Goal: Task Accomplishment & Management: Complete application form

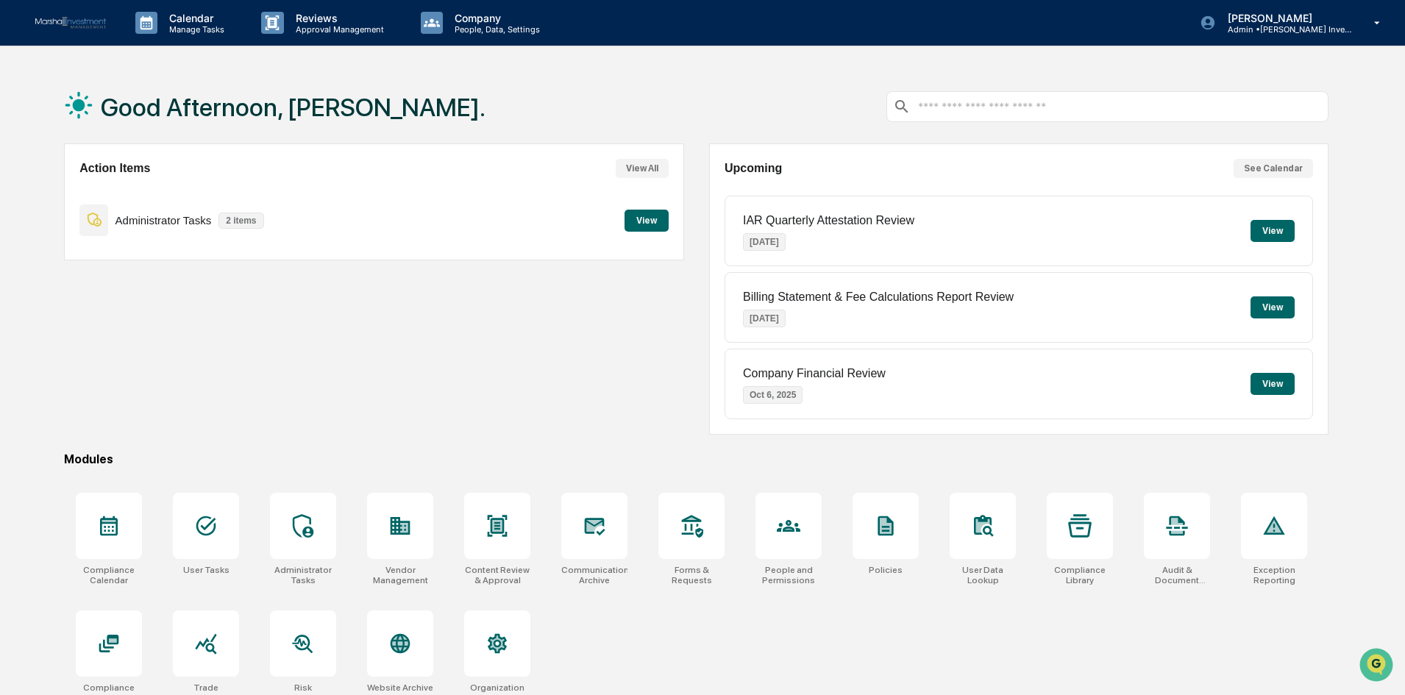
click at [643, 224] on button "View" at bounding box center [647, 221] width 44 height 22
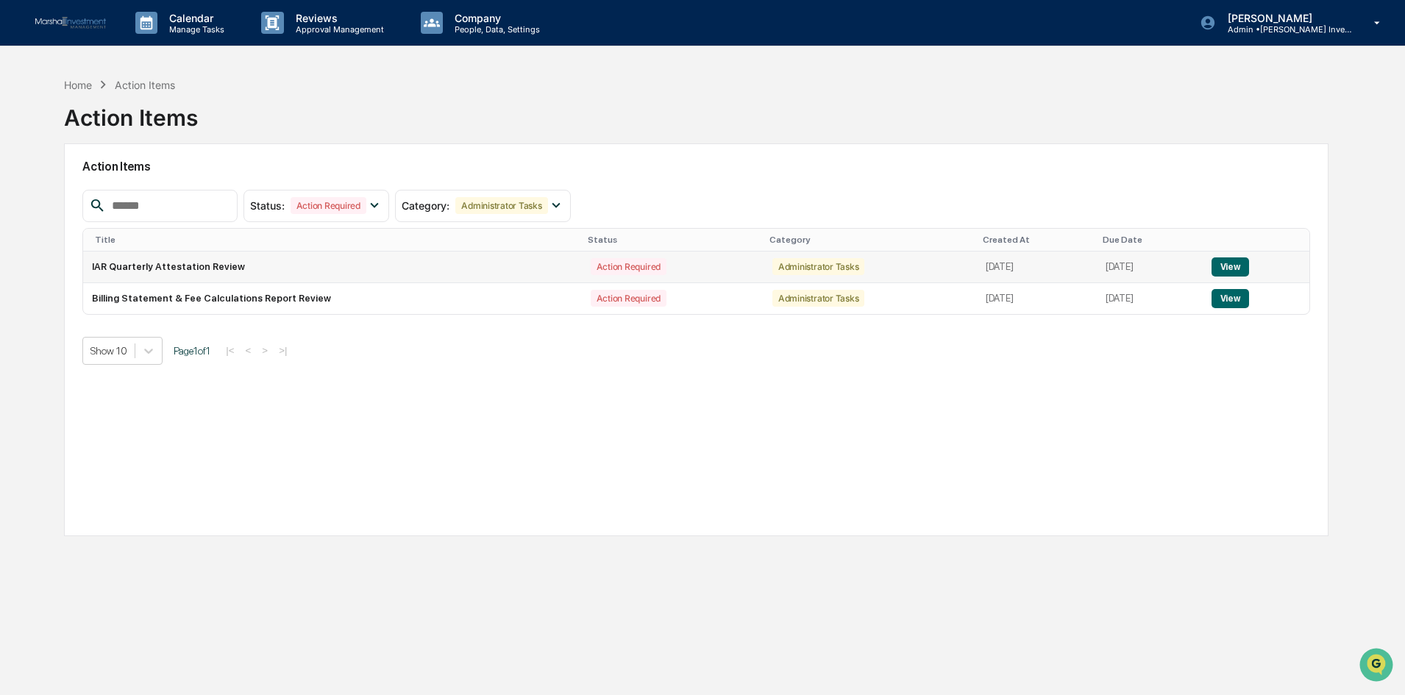
click at [1243, 263] on button "View" at bounding box center [1231, 266] width 38 height 19
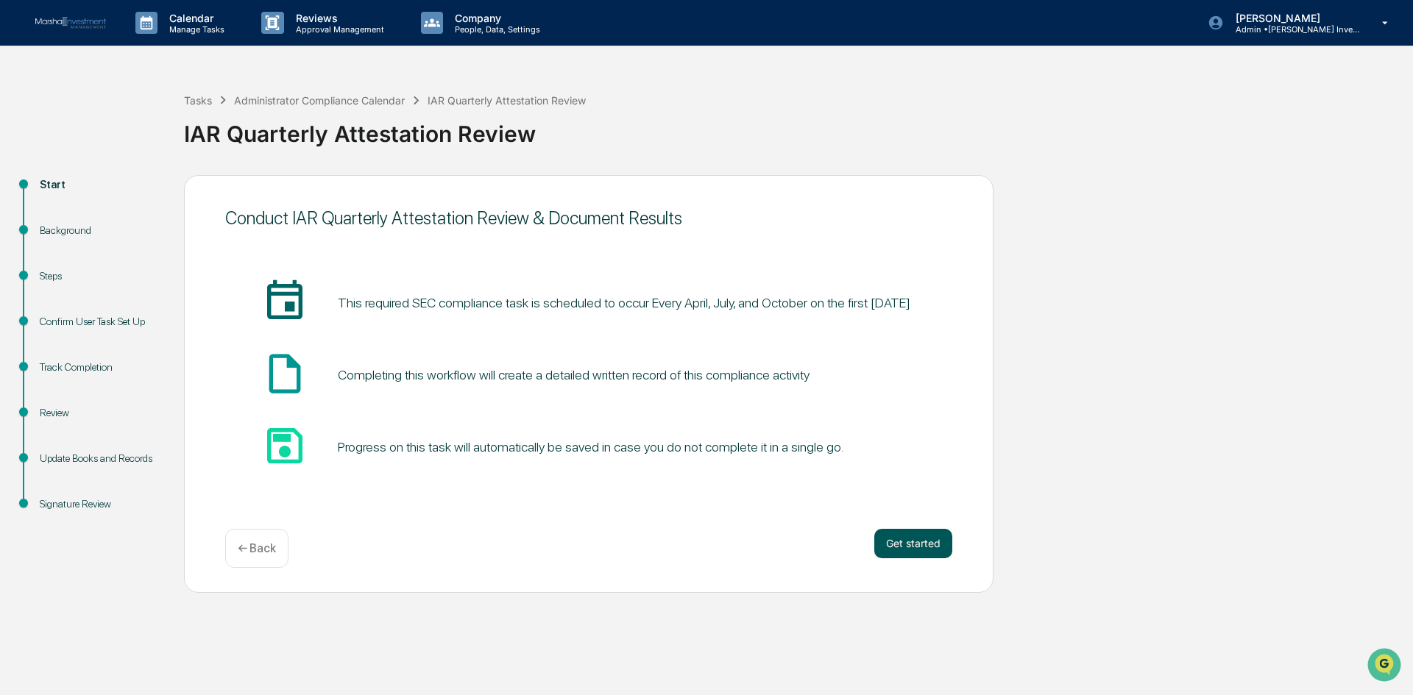
click at [934, 551] on button "Get started" at bounding box center [913, 543] width 78 height 29
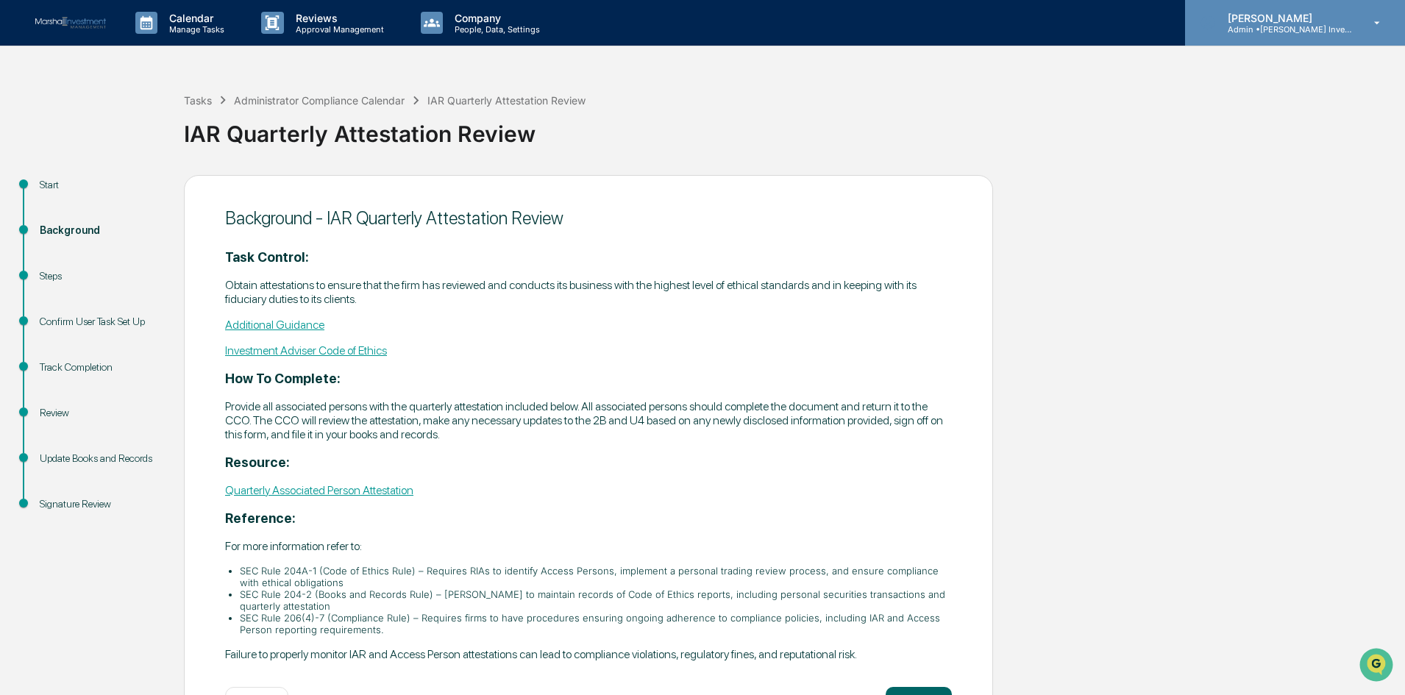
click at [1377, 29] on icon at bounding box center [1378, 23] width 26 height 14
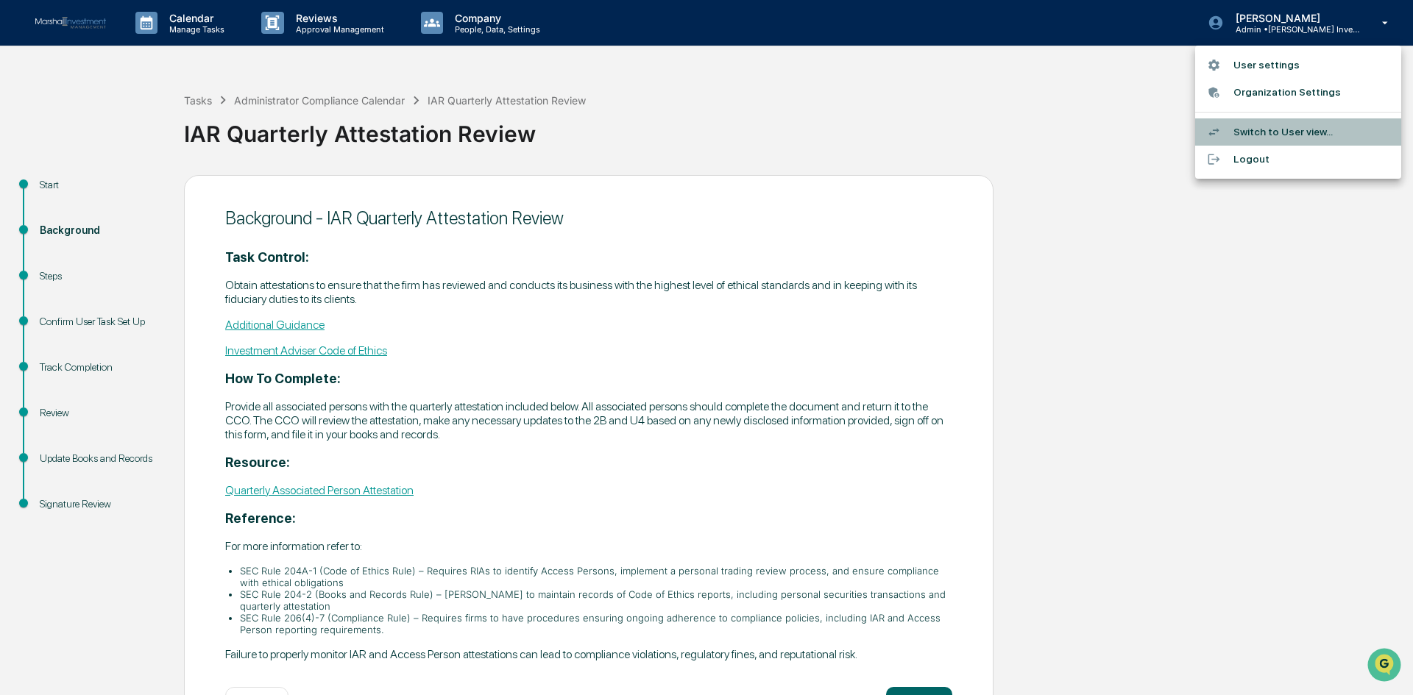
click at [1319, 124] on li "Switch to User view..." at bounding box center [1298, 131] width 206 height 27
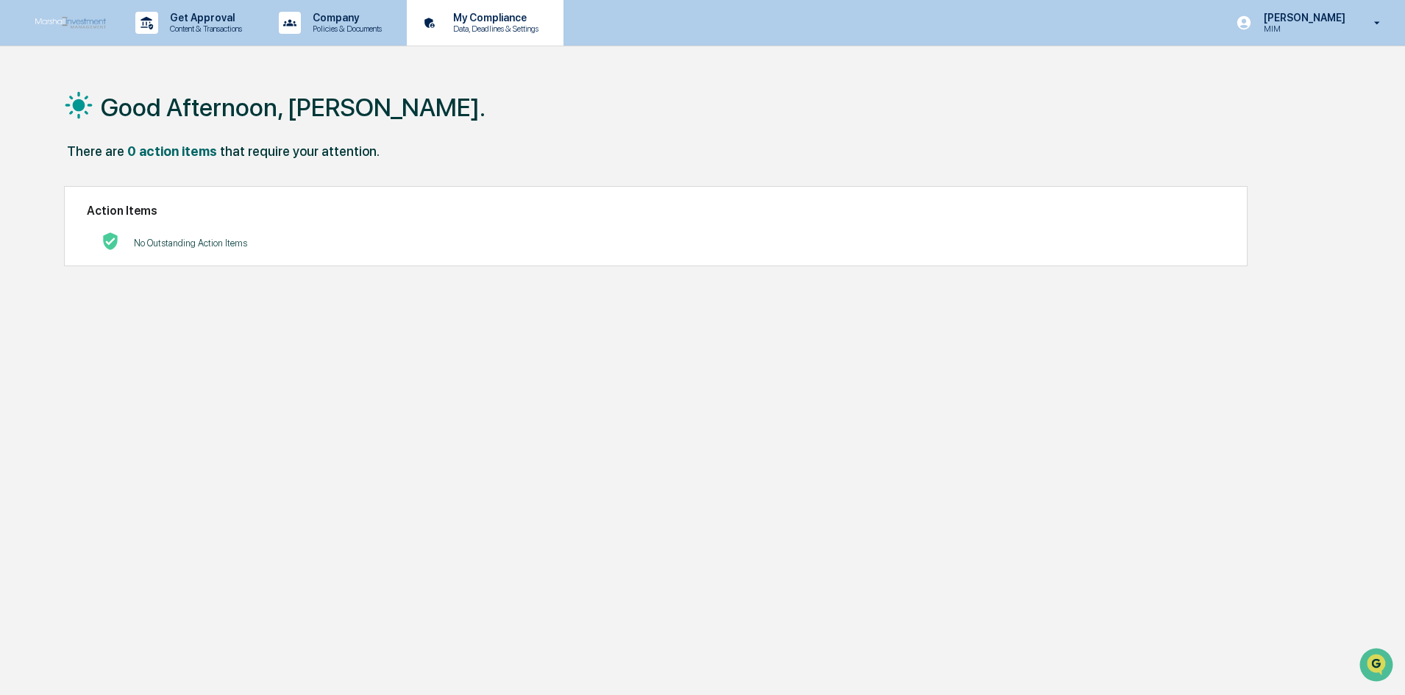
click at [505, 33] on p "Data, Deadlines & Settings" at bounding box center [493, 29] width 104 height 10
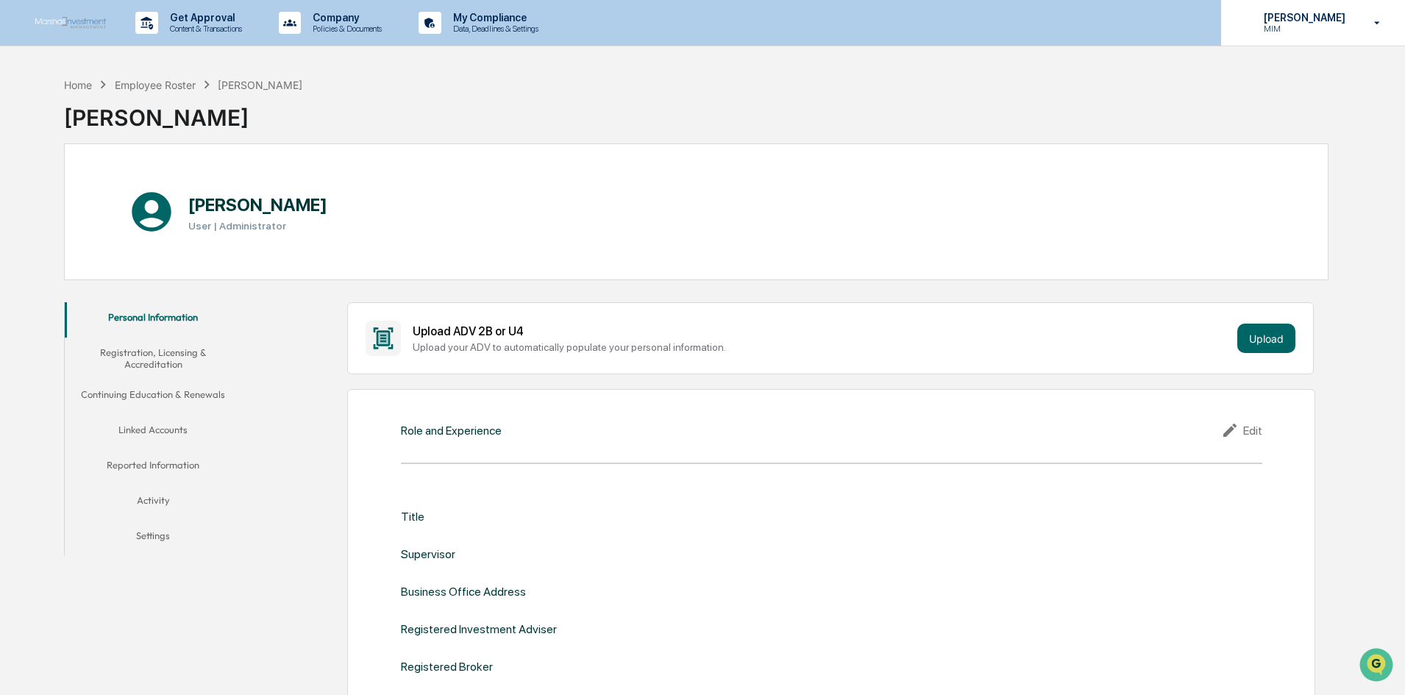
click at [1366, 24] on icon at bounding box center [1378, 23] width 26 height 14
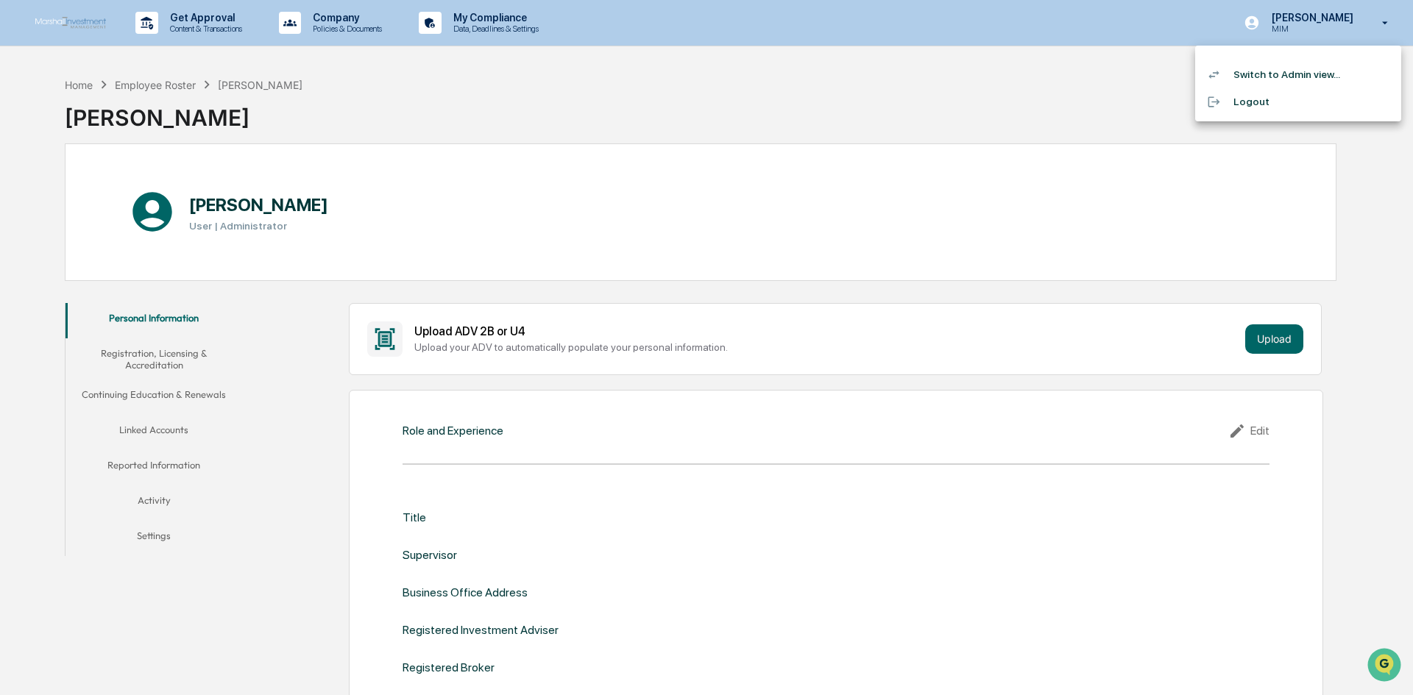
click at [1305, 77] on li "Switch to Admin view..." at bounding box center [1298, 74] width 206 height 27
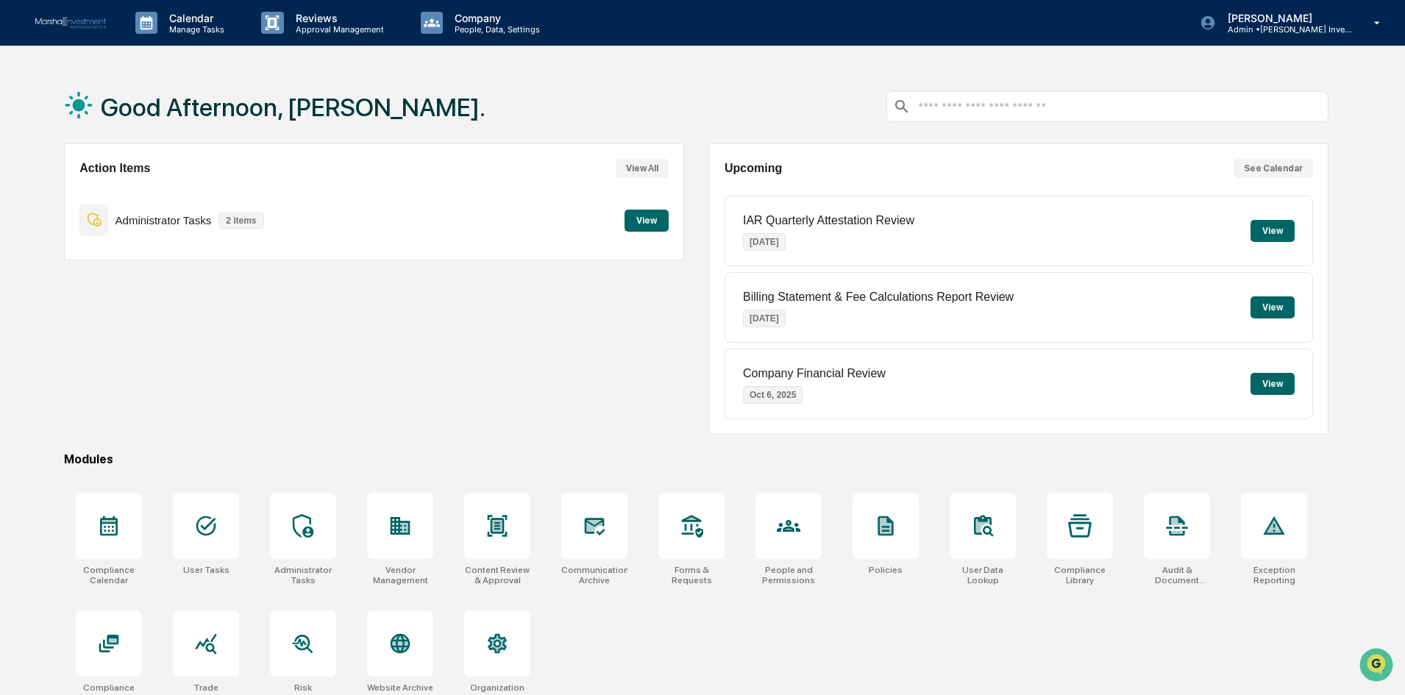
click at [649, 219] on button "View" at bounding box center [647, 221] width 44 height 22
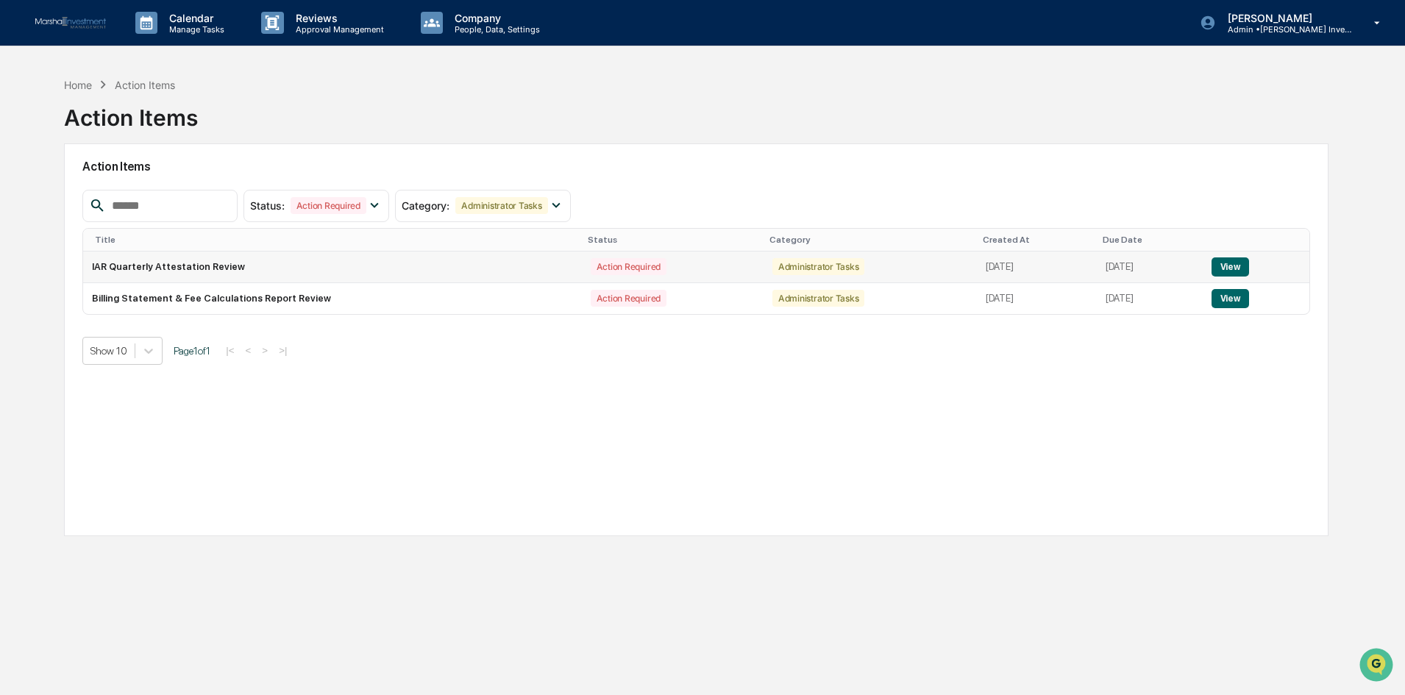
click at [1232, 269] on button "View" at bounding box center [1231, 266] width 38 height 19
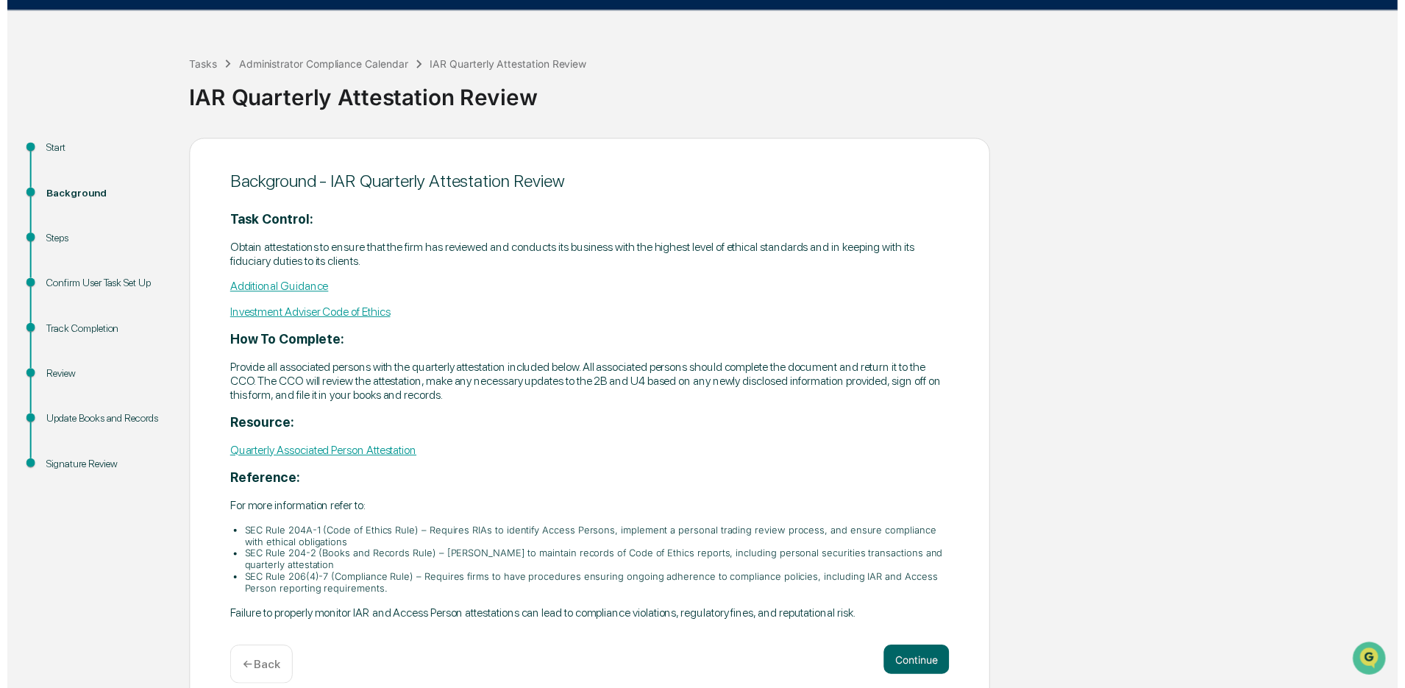
scroll to position [56, 0]
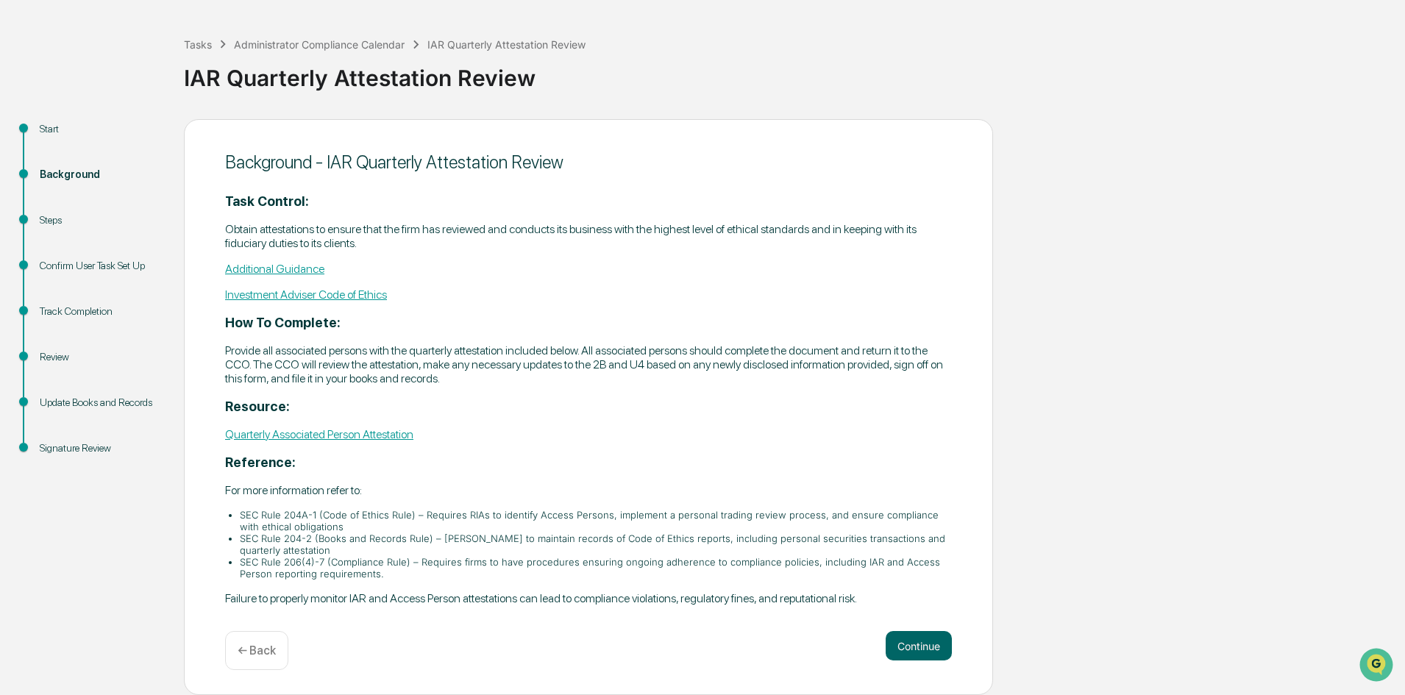
click at [409, 438] on link "Quarterly Associated Person Attestation" at bounding box center [319, 434] width 188 height 14
click at [916, 637] on button "Continue" at bounding box center [919, 645] width 66 height 29
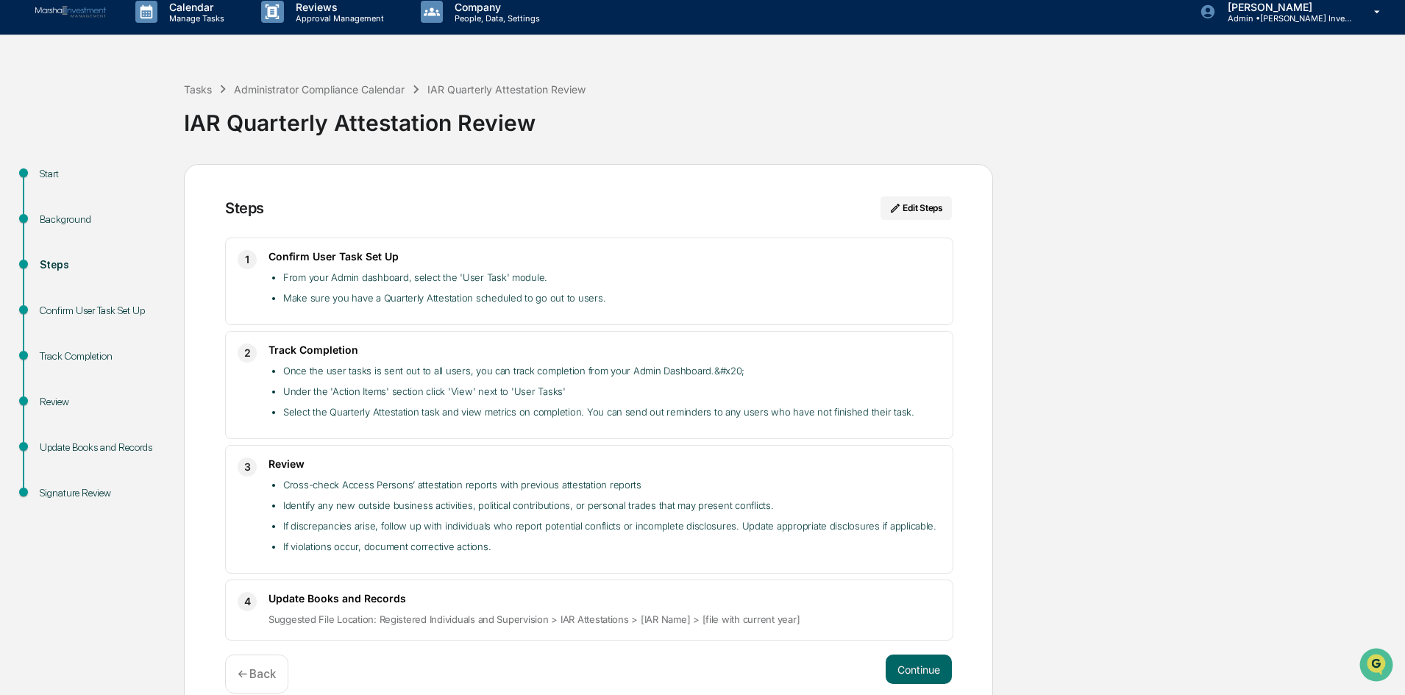
scroll to position [0, 0]
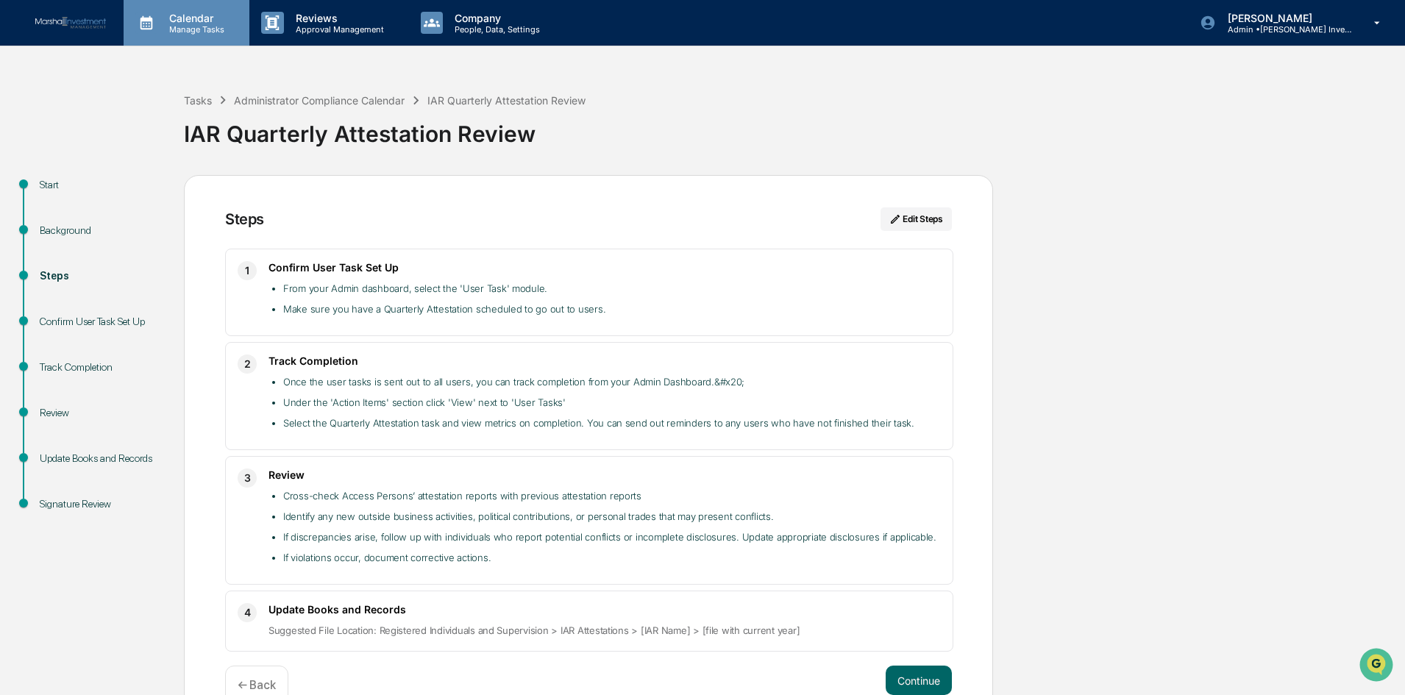
click at [219, 13] on p "Calendar" at bounding box center [194, 18] width 74 height 13
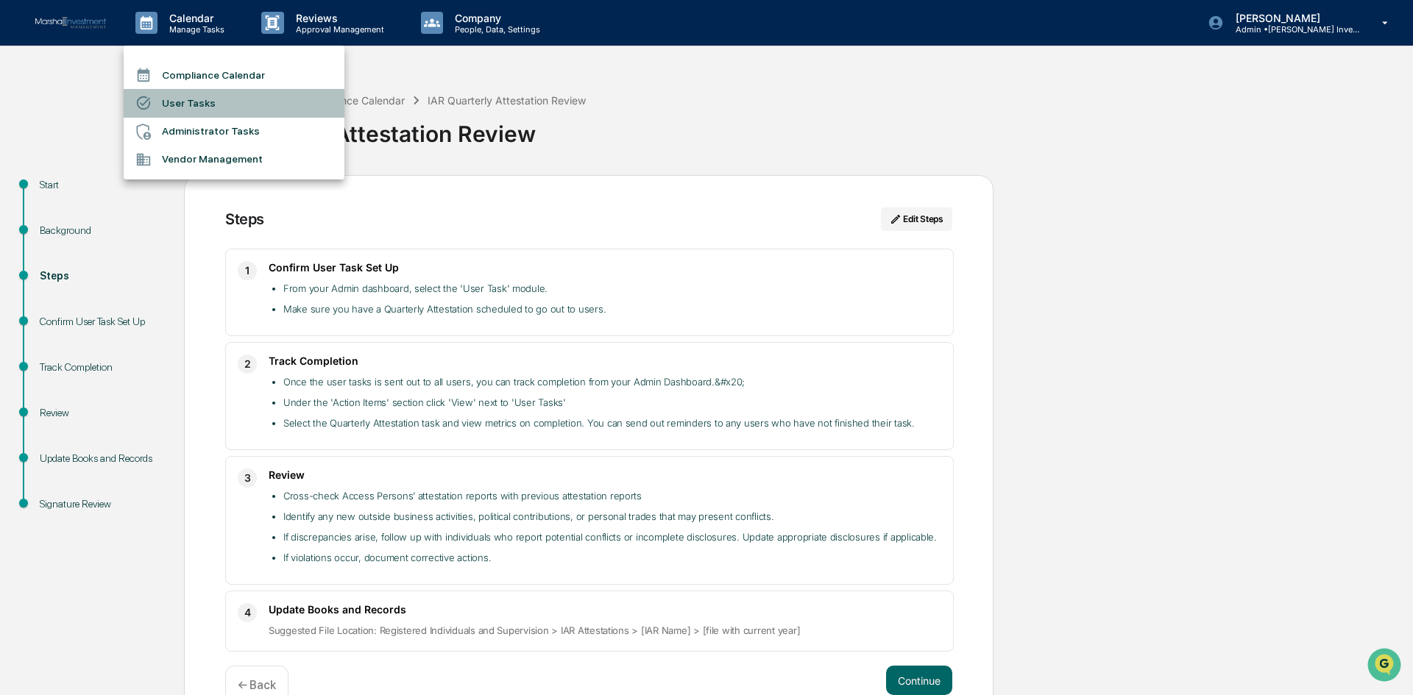
click at [177, 102] on li "User Tasks" at bounding box center [234, 103] width 221 height 28
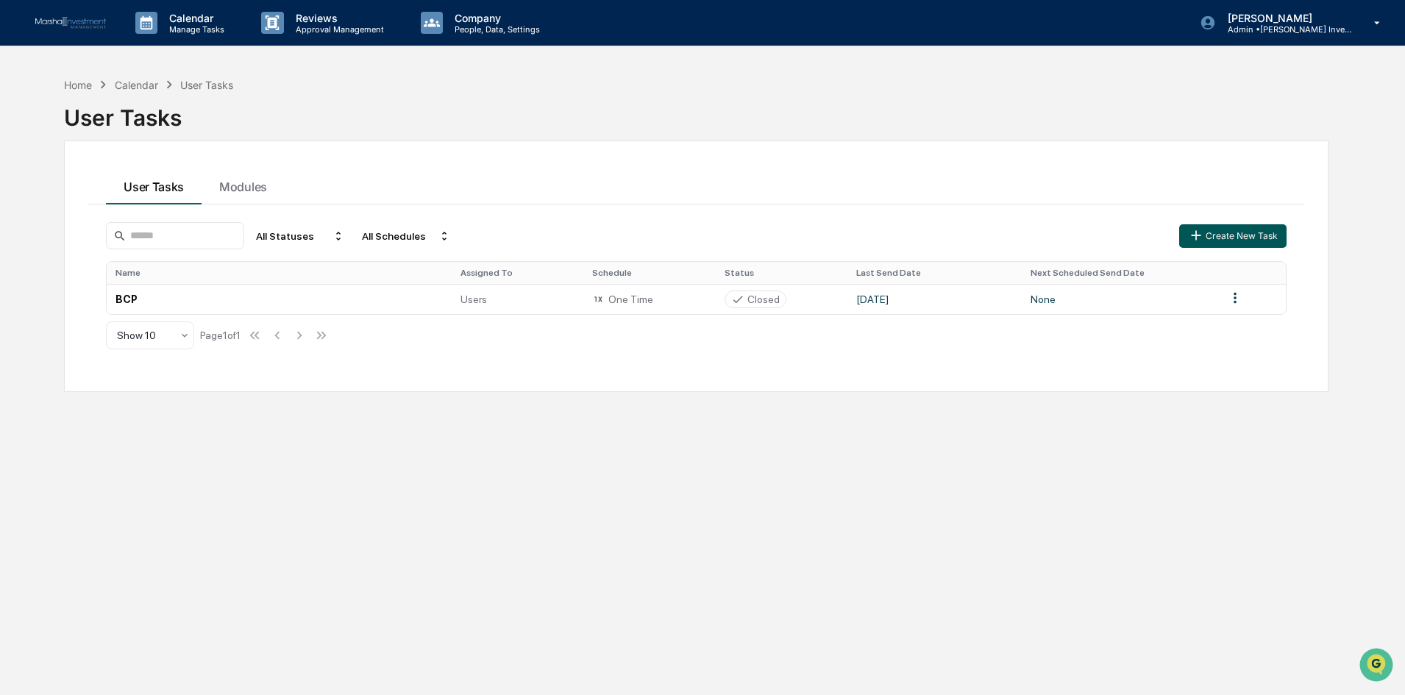
click at [1236, 238] on button "Create New Task" at bounding box center [1232, 236] width 107 height 24
click at [199, 28] on p "Manage Tasks" at bounding box center [194, 29] width 74 height 10
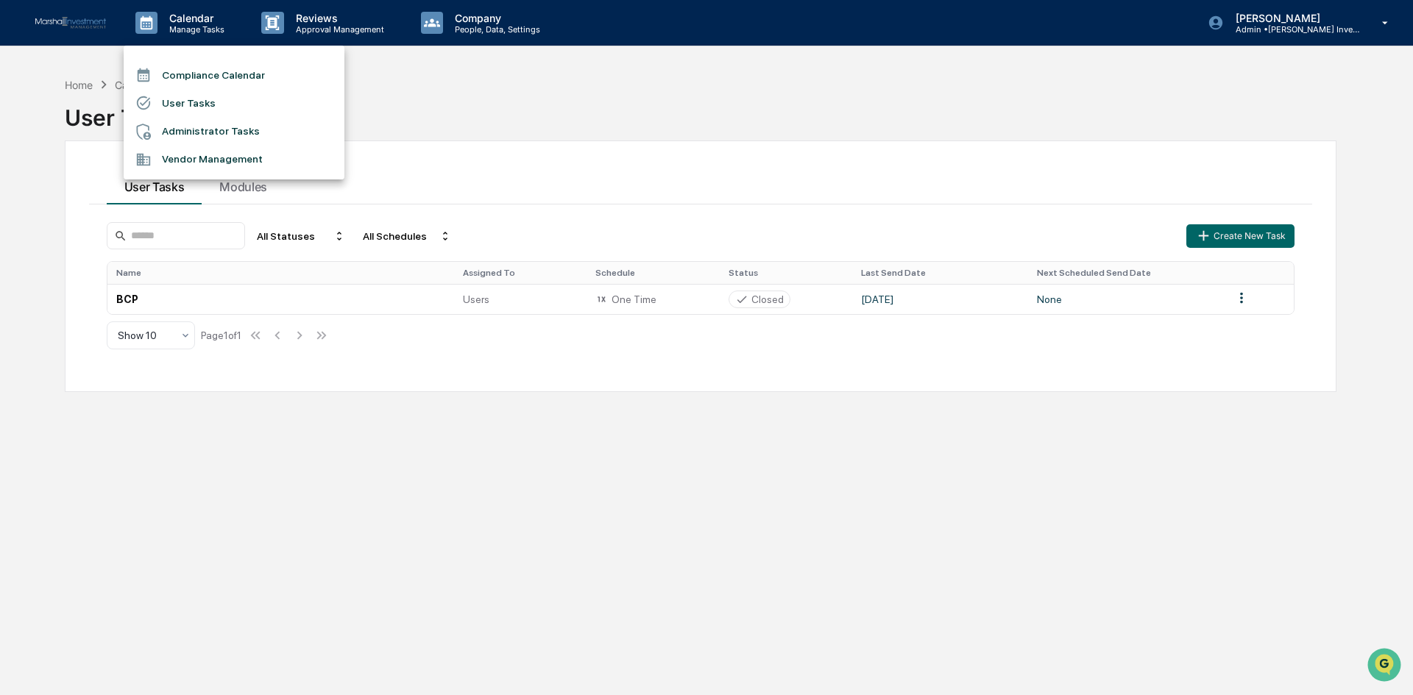
click at [198, 68] on li "Compliance Calendar" at bounding box center [234, 75] width 221 height 28
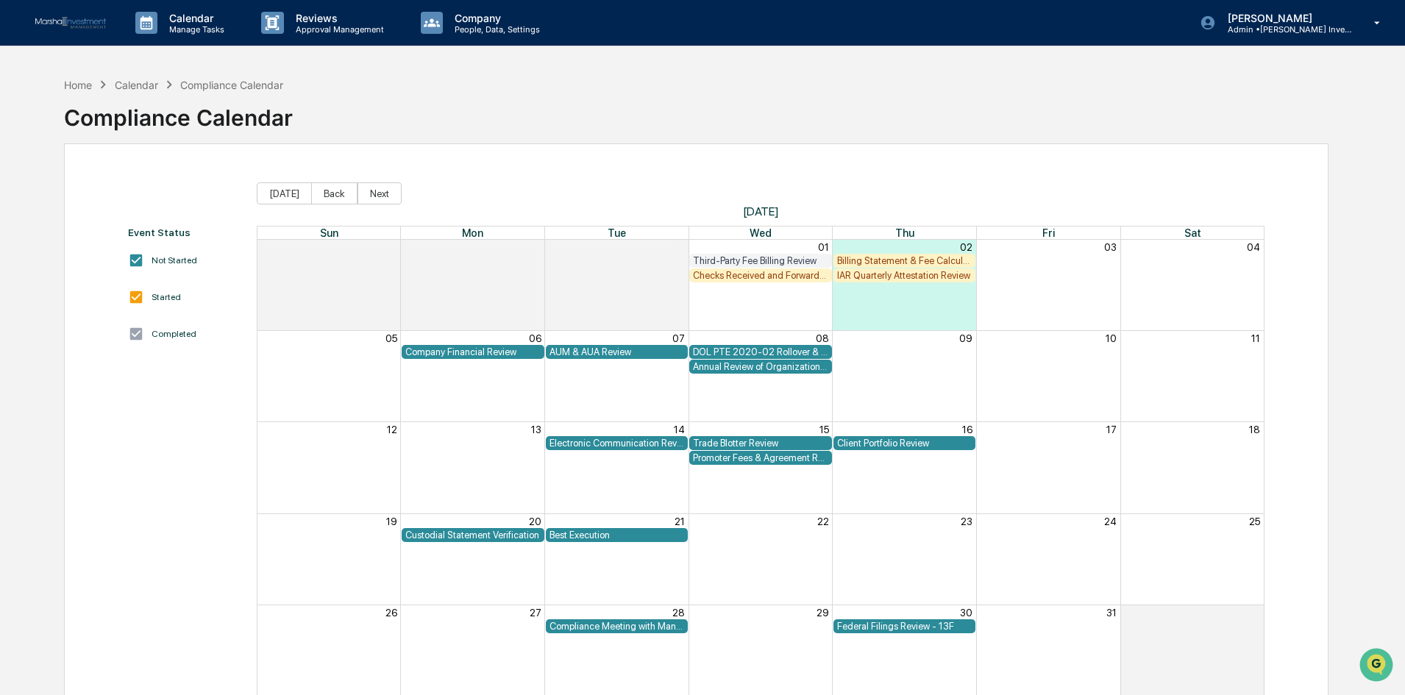
click at [889, 272] on div "IAR Quarterly Attestation Review" at bounding box center [904, 275] width 135 height 11
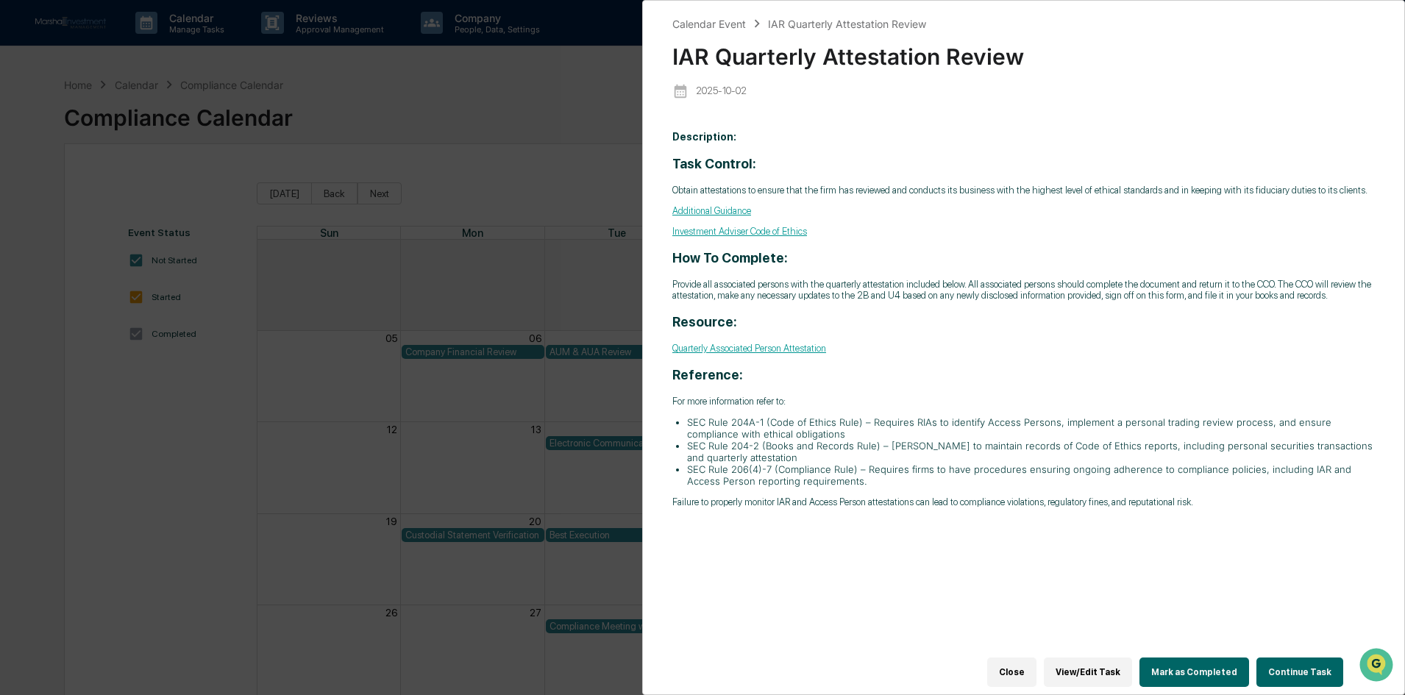
click at [795, 349] on link "Quarterly Associated Person Attestation" at bounding box center [749, 348] width 154 height 11
click at [1304, 668] on button "Continue Task" at bounding box center [1300, 672] width 87 height 29
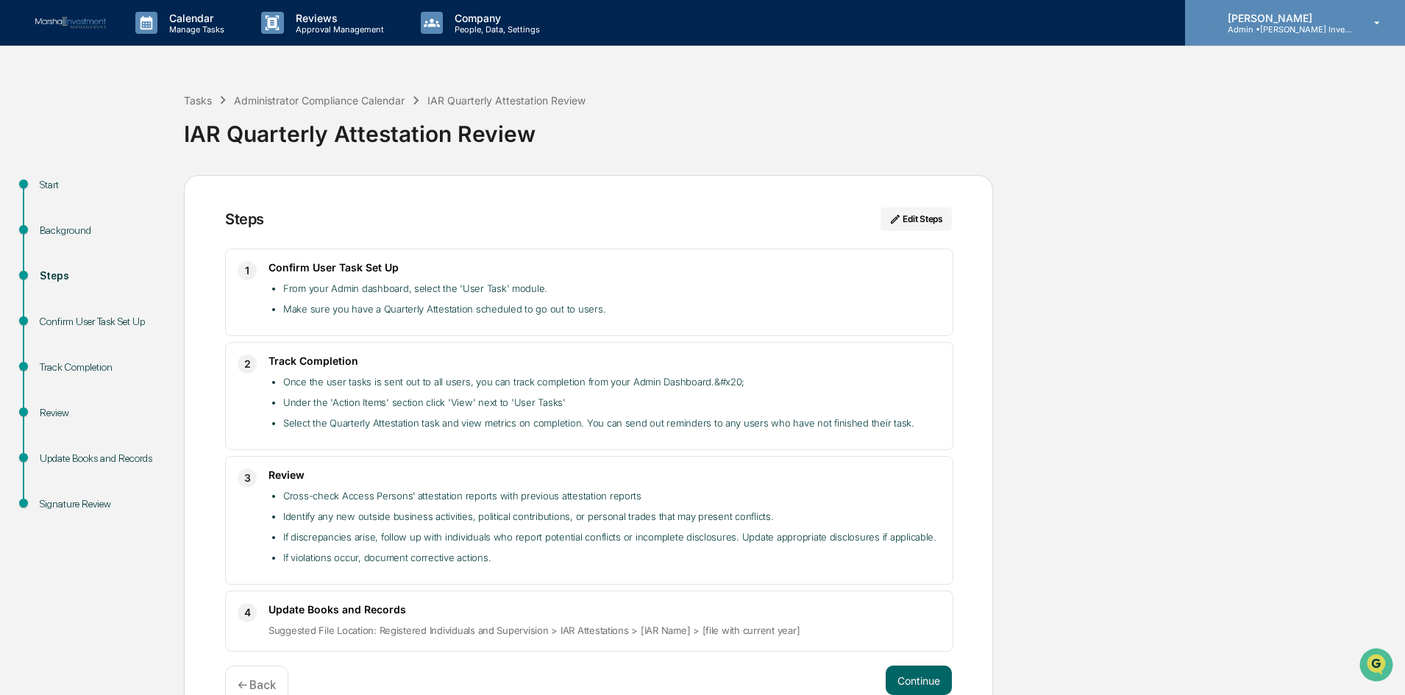
click at [1391, 29] on div "[PERSON_NAME] Admin • [PERSON_NAME] Investment Management" at bounding box center [1295, 23] width 220 height 46
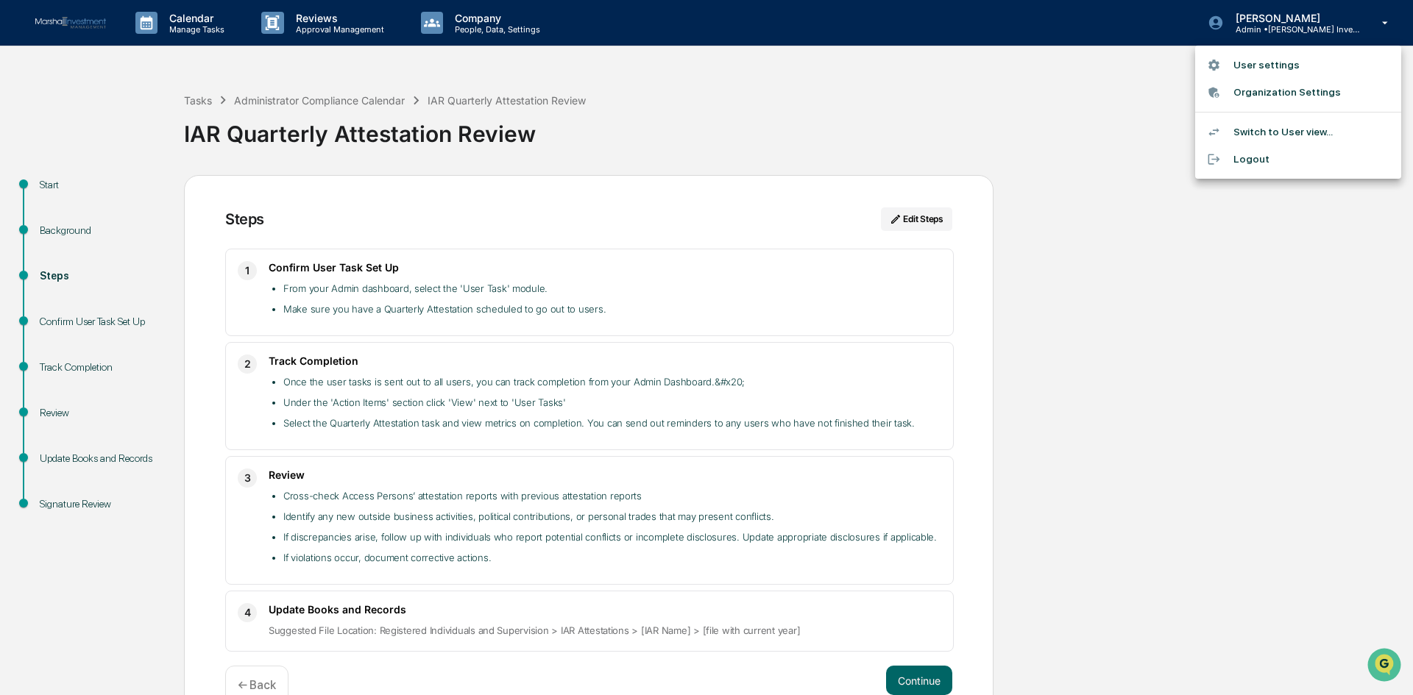
click at [1251, 153] on li "Logout" at bounding box center [1298, 159] width 206 height 27
